Goal: Book appointment/travel/reservation

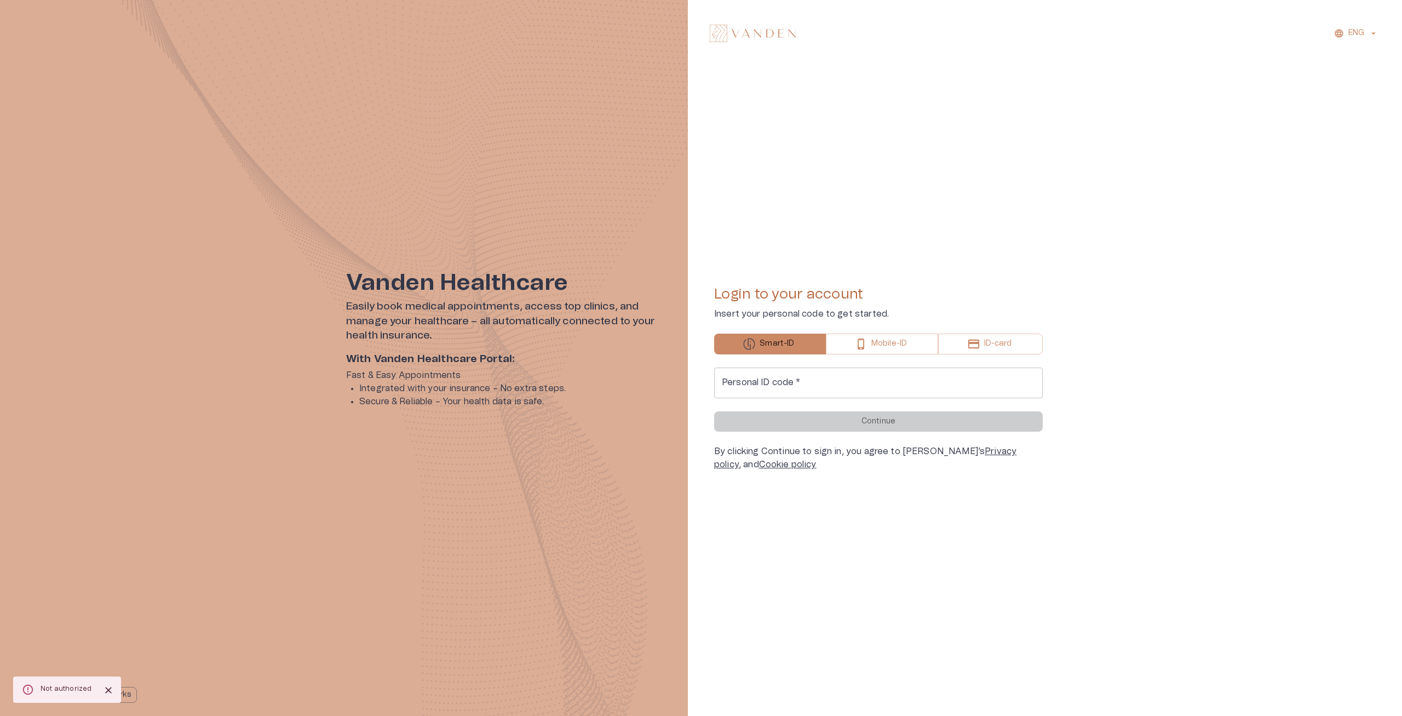
click at [817, 397] on input "Personal ID code   *" at bounding box center [878, 383] width 329 height 31
click at [811, 394] on input "Personal ID code   *" at bounding box center [878, 383] width 329 height 31
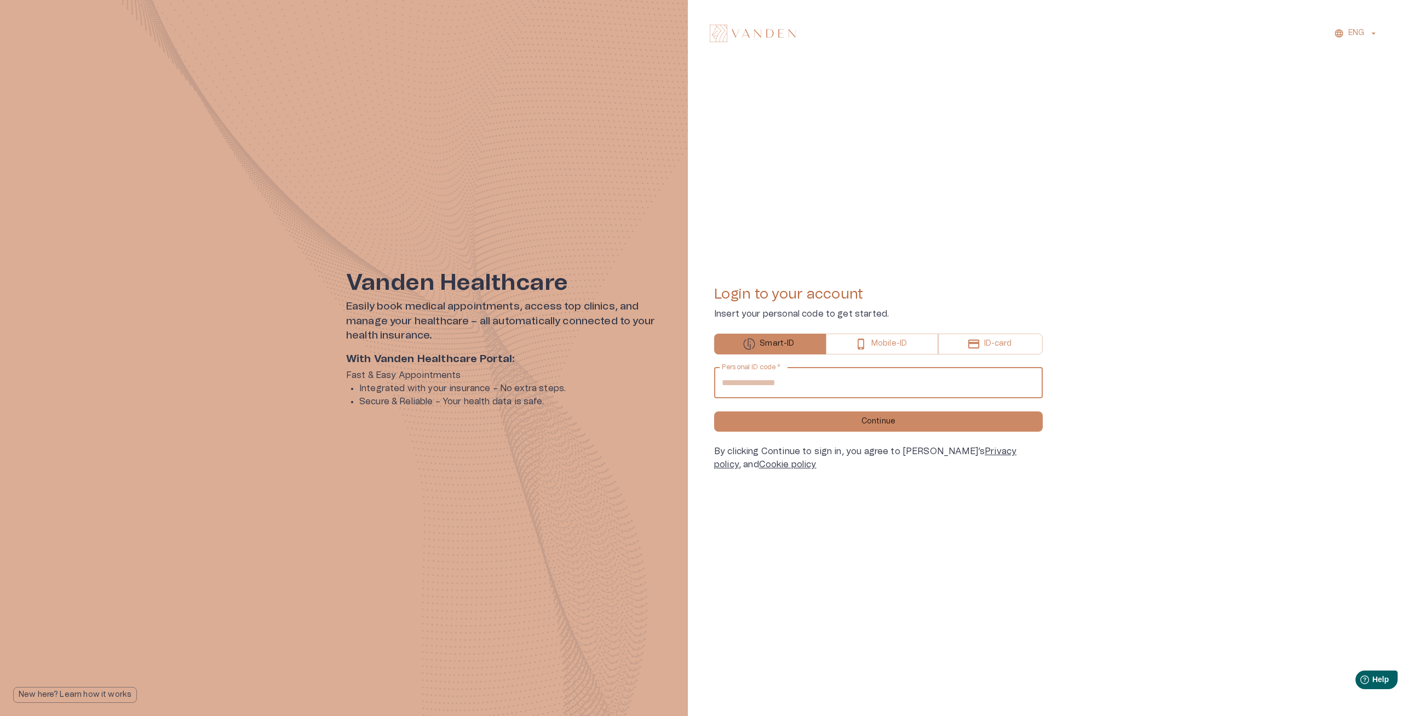
type input "**********"
click at [714, 411] on button "Continue" at bounding box center [878, 421] width 329 height 20
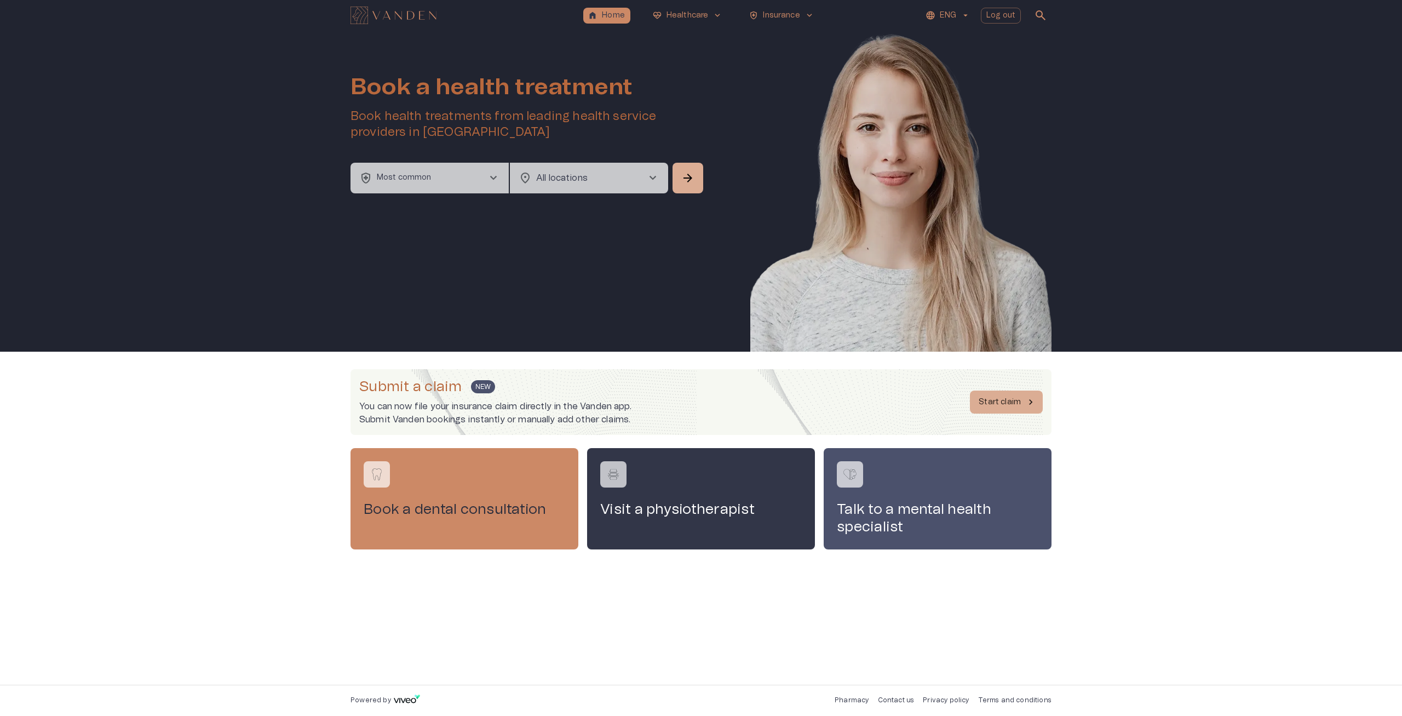
click at [461, 184] on button "health_and_safety Most common chevron_right" at bounding box center [430, 178] width 158 height 31
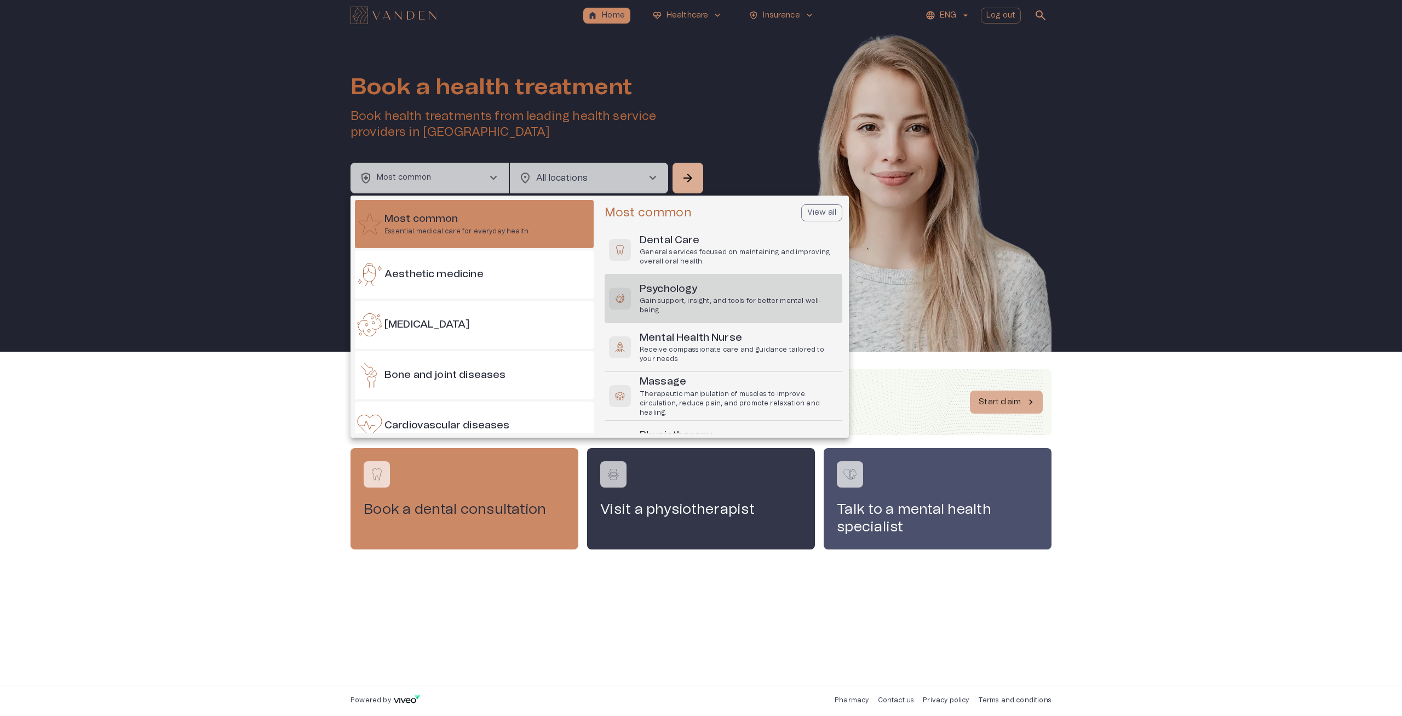
click at [703, 292] on h6 "Psychology" at bounding box center [739, 289] width 198 height 15
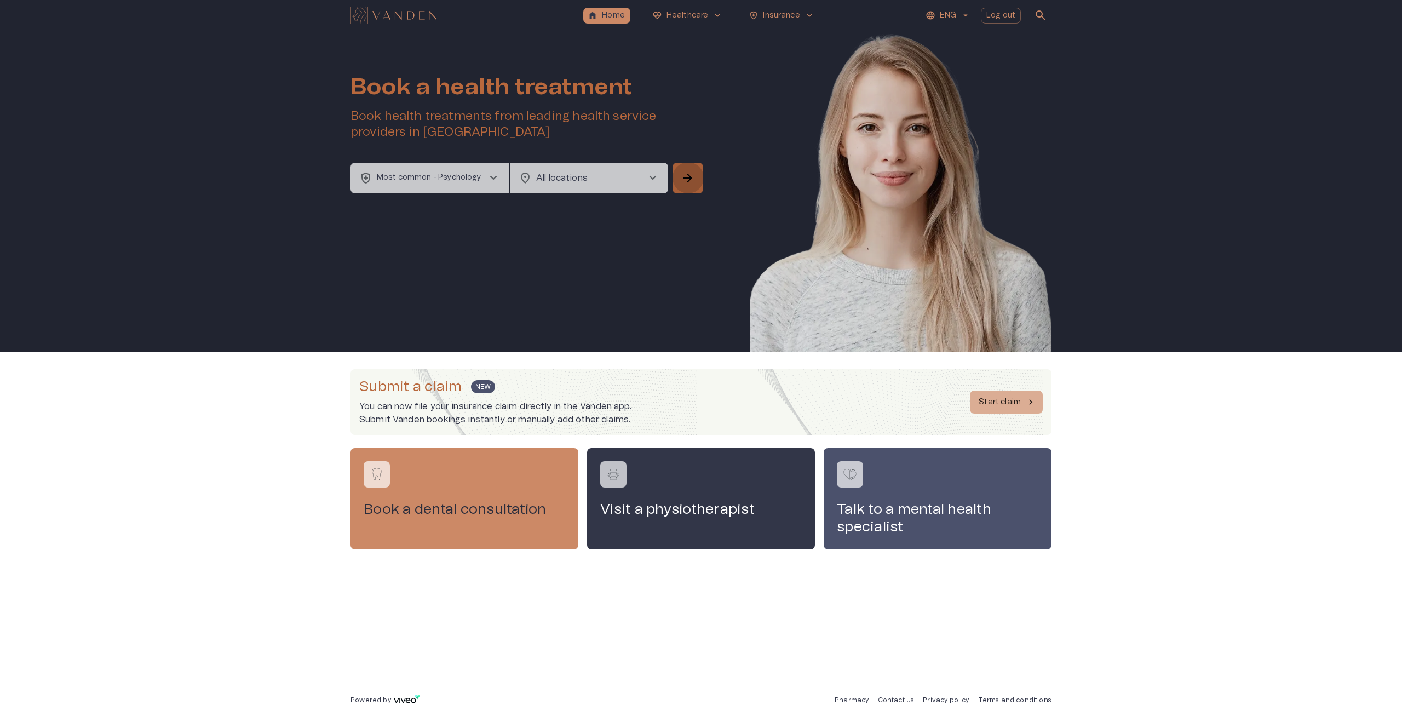
click at [694, 185] on span "arrow_forward" at bounding box center [687, 177] width 13 height 13
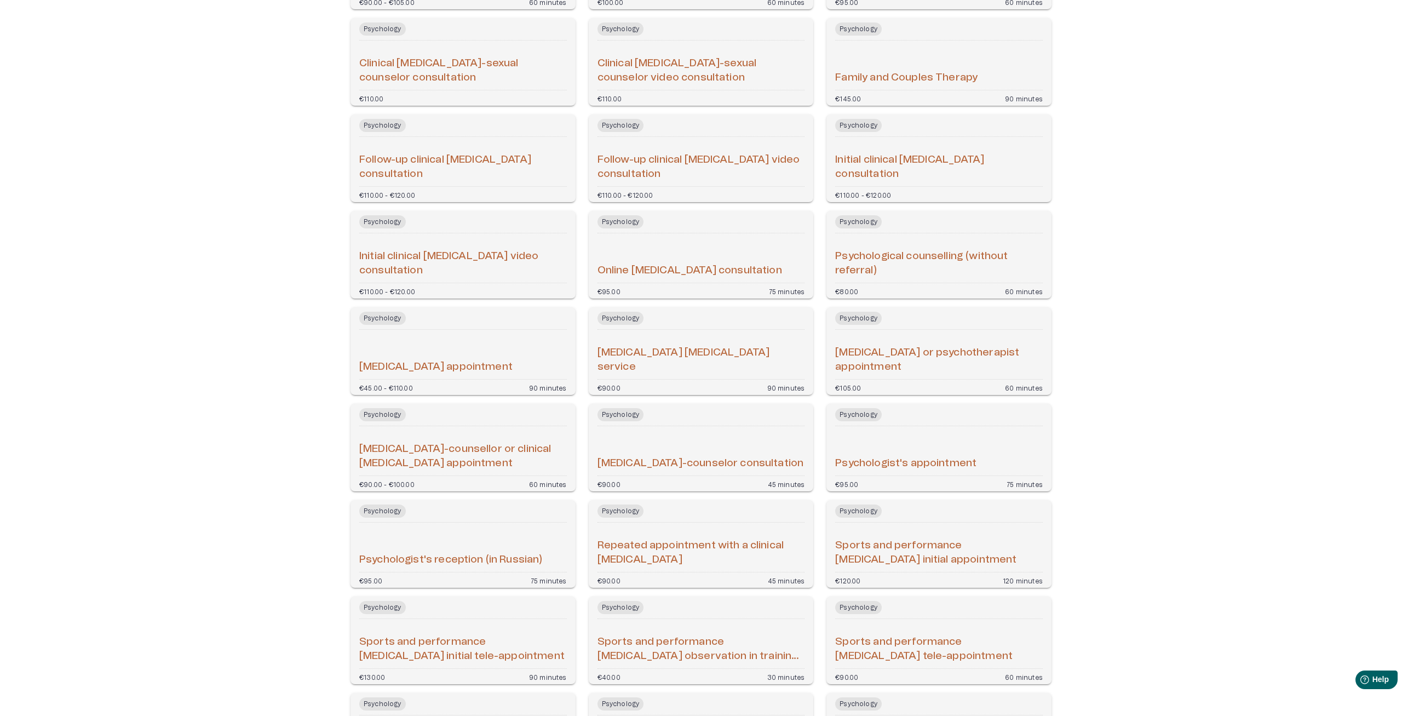
scroll to position [358, 0]
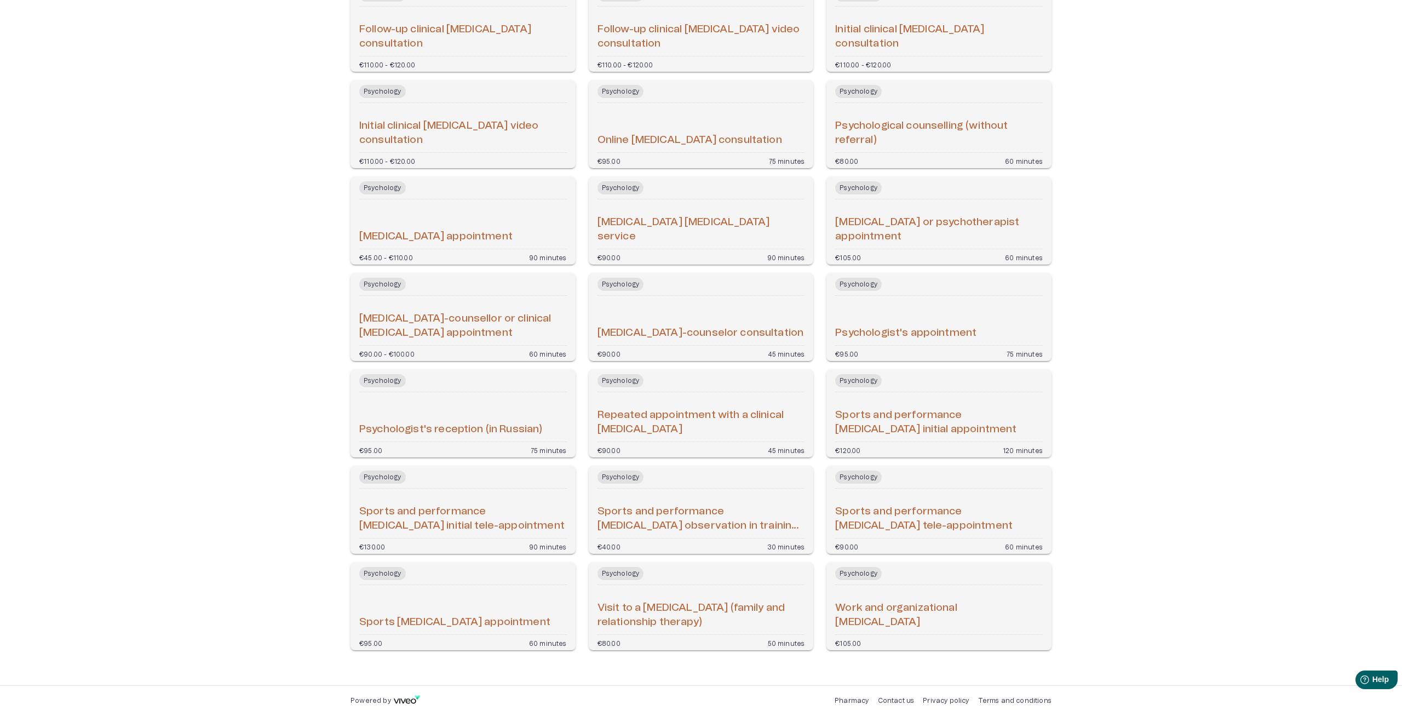
click at [450, 403] on div "Psychologist's reception (in Russian)" at bounding box center [463, 417] width 208 height 41
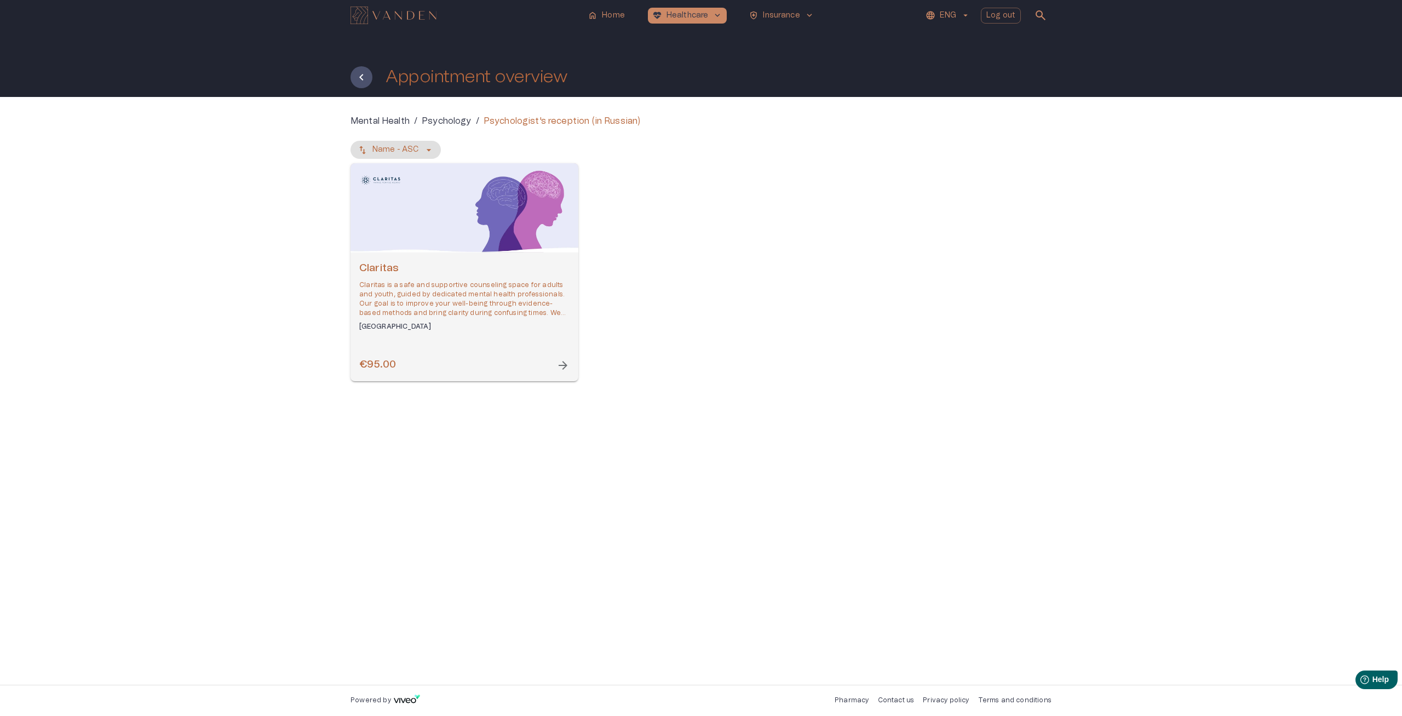
click at [513, 304] on p "Claritas is a safe and supportive counseling space for adults and youth, guided…" at bounding box center [464, 299] width 210 height 38
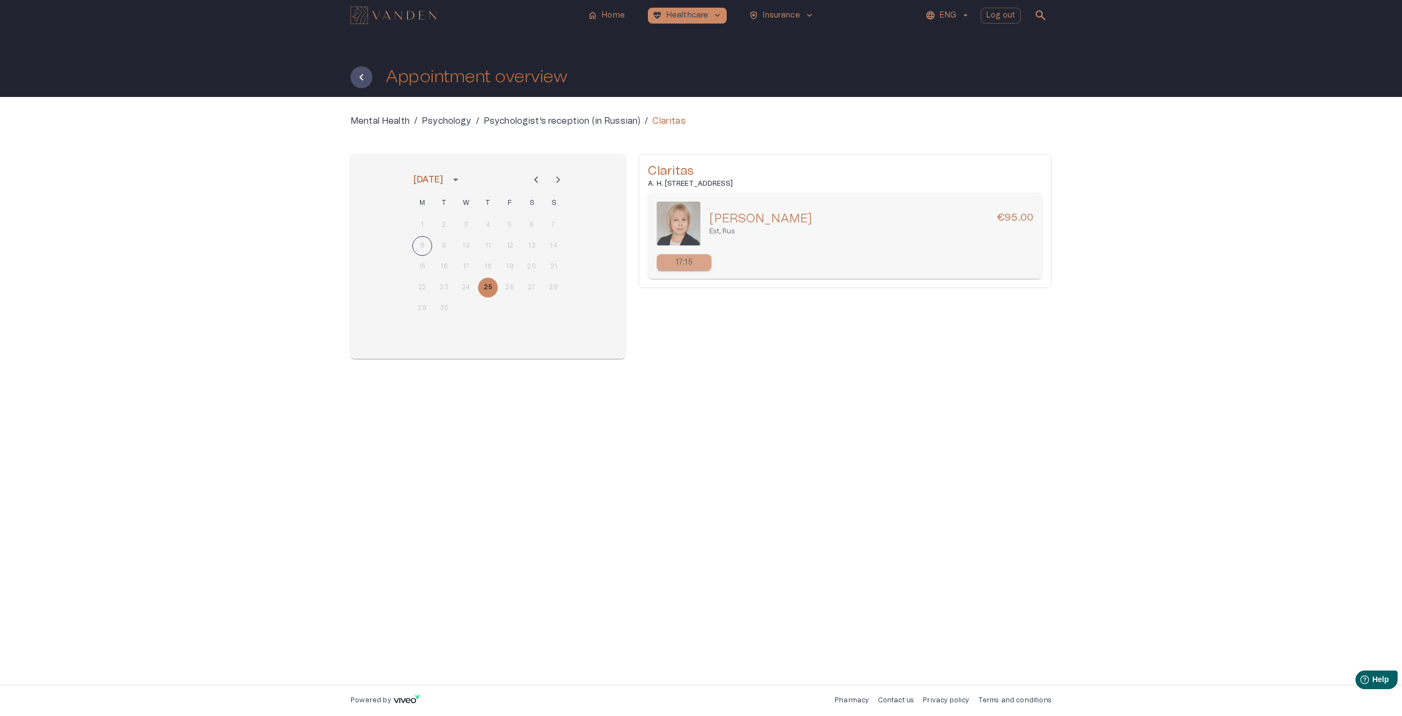
click at [560, 183] on icon "Next month" at bounding box center [558, 179] width 13 height 13
click at [392, 9] on img "Navigate to homepage" at bounding box center [394, 16] width 86 height 18
